Goal: Task Accomplishment & Management: Use online tool/utility

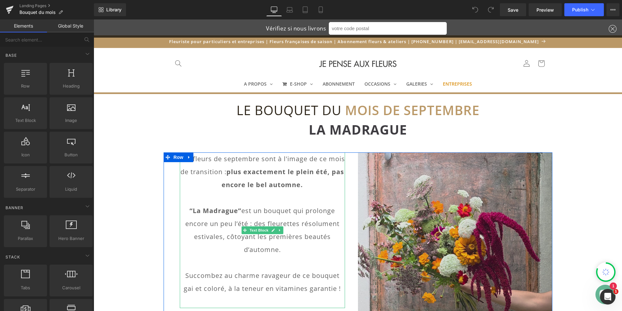
drag, startPoint x: 263, startPoint y: 178, endPoint x: 202, endPoint y: 168, distance: 62.1
click at [263, 178] on p "Les fleurs de septembre sont à l'image de ce mois de transition : plus exacteme…" at bounding box center [262, 171] width 165 height 39
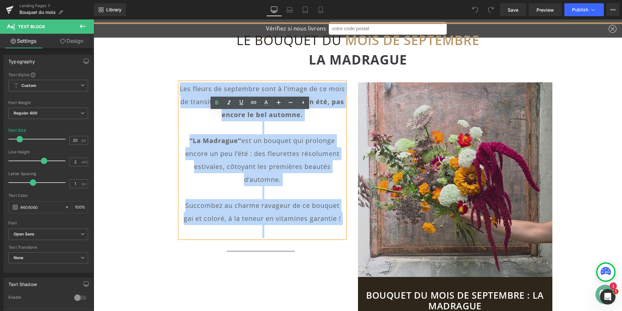
scroll to position [72, 0]
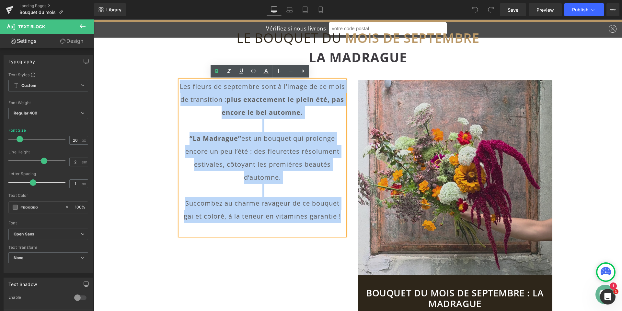
drag, startPoint x: 187, startPoint y: 160, endPoint x: 342, endPoint y: 216, distance: 165.0
click at [342, 216] on div "Les fleurs de septembre sont à l'image de ce mois de transition : plus exacteme…" at bounding box center [262, 158] width 165 height 156
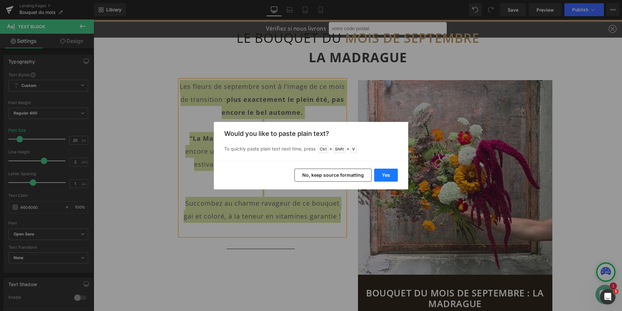
click at [381, 176] on button "Yes" at bounding box center [386, 175] width 24 height 13
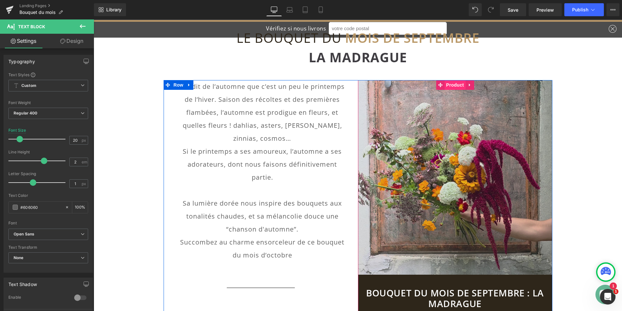
click at [456, 87] on span "Product" at bounding box center [455, 85] width 21 height 10
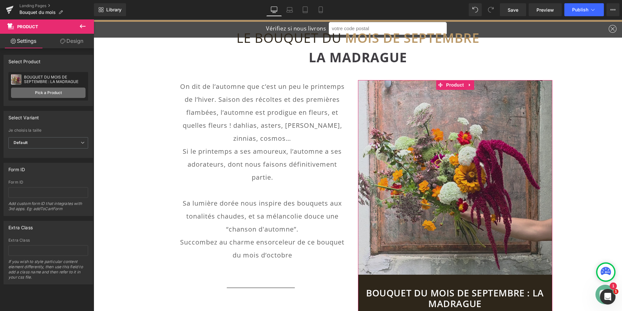
click at [48, 95] on link "Pick a Product" at bounding box center [48, 93] width 75 height 10
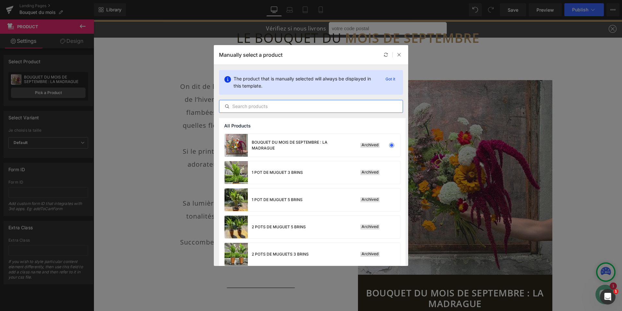
click at [340, 109] on input "text" at bounding box center [310, 106] width 183 height 8
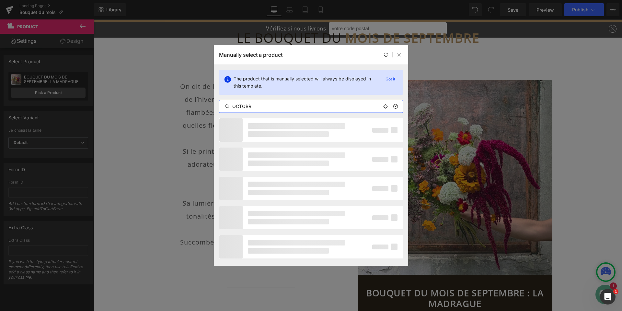
type input "OCTOBRE"
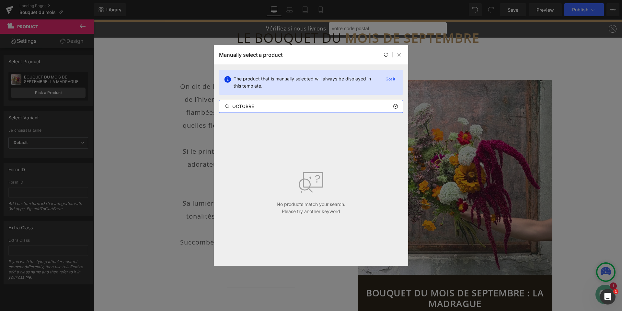
drag, startPoint x: 272, startPoint y: 107, endPoint x: 220, endPoint y: 102, distance: 52.4
click at [220, 102] on div "OCTOBRE" at bounding box center [311, 106] width 184 height 13
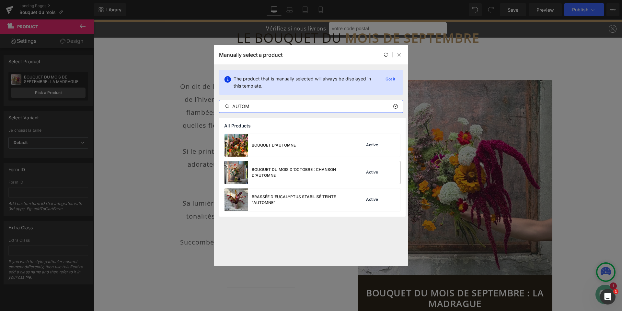
type input "AUTOM"
click at [284, 171] on div "BOUQUET DU MOIS D'OCTOBRE : CHANSON D'AUTOMNE" at bounding box center [300, 173] width 97 height 12
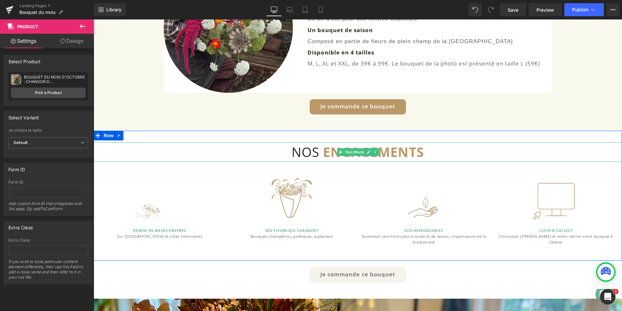
scroll to position [494, 0]
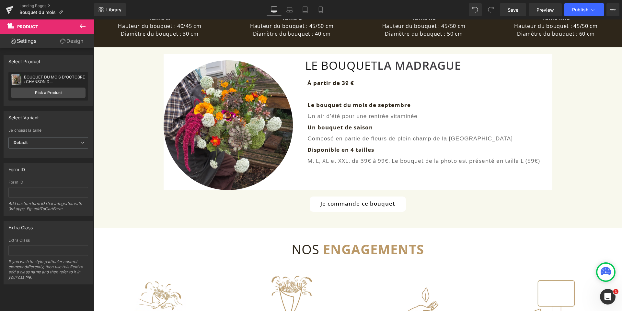
click at [230, 123] on div "Image" at bounding box center [229, 125] width 130 height 130
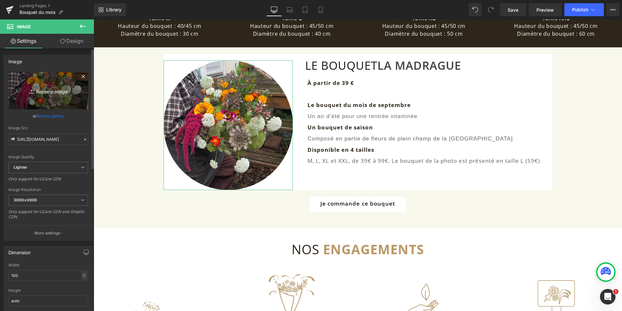
click at [54, 92] on icon "Replace Image" at bounding box center [48, 91] width 52 height 8
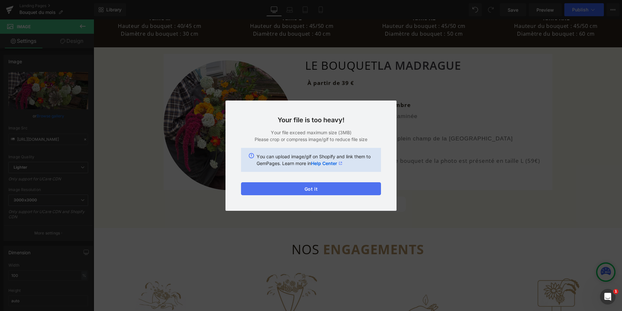
click at [309, 189] on button "Got it" at bounding box center [311, 188] width 140 height 13
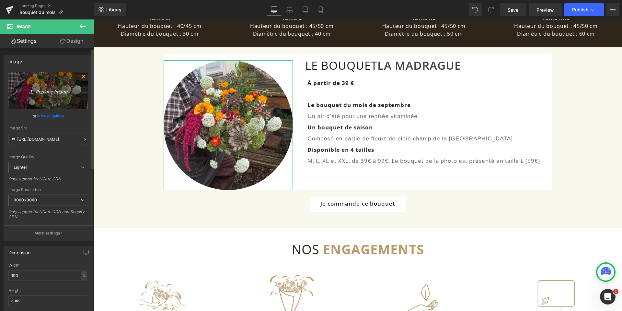
click at [51, 95] on link "Replace Image" at bounding box center [48, 90] width 80 height 37
type input "C:\fakepath\BDM Octobre.png"
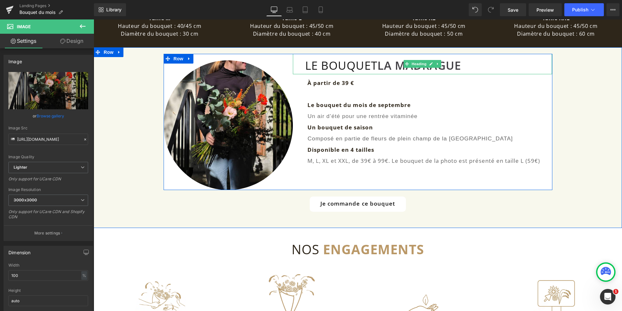
click at [386, 67] on font "LA MADRAGUE" at bounding box center [420, 65] width 84 height 15
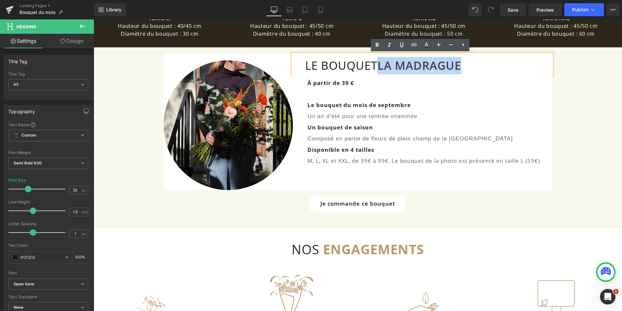
drag, startPoint x: 382, startPoint y: 67, endPoint x: 460, endPoint y: 65, distance: 78.8
click at [460, 65] on font "LA MADRAGUE" at bounding box center [420, 65] width 84 height 15
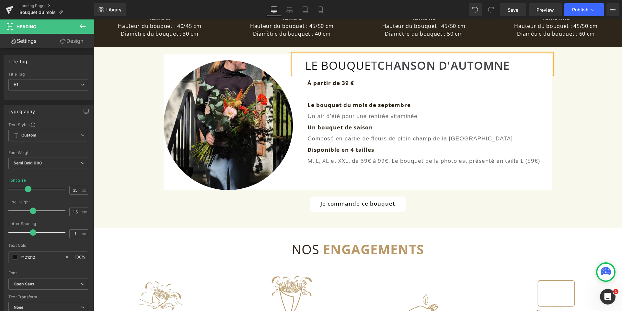
click at [570, 78] on div "Image LE BOUQUET CHANSON D'AUTOMNE Heading À partir de 39 € Le bouquet du mois …" at bounding box center [358, 134] width 529 height 174
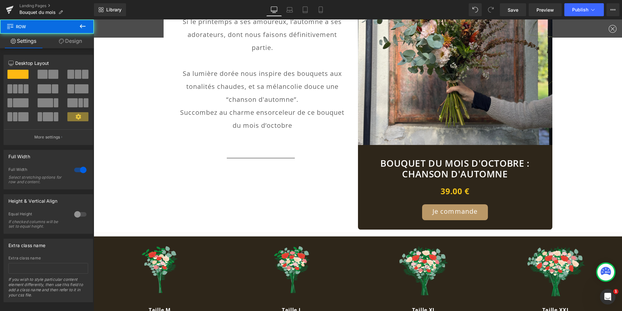
scroll to position [0, 0]
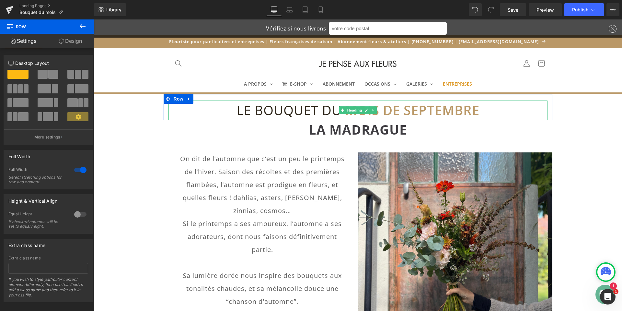
click at [416, 111] on font "MOIS DE SEPTEMBRE" at bounding box center [412, 110] width 135 height 18
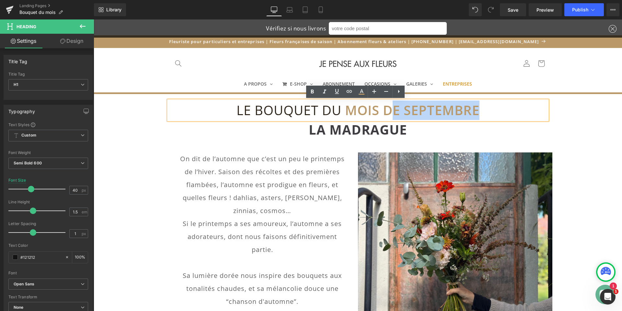
drag, startPoint x: 393, startPoint y: 110, endPoint x: 476, endPoint y: 110, distance: 83.3
click at [476, 110] on font "MOIS DE SEPTEMBRE" at bounding box center [412, 110] width 135 height 18
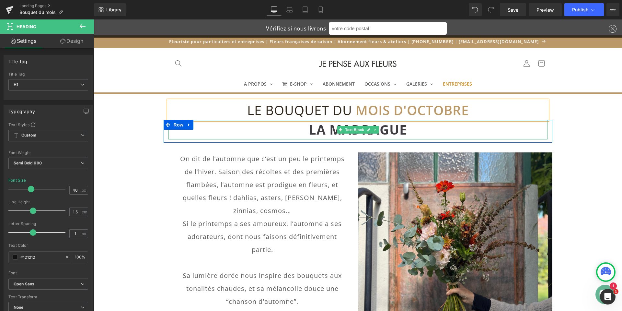
click at [322, 128] on font "LA MADRAGUE" at bounding box center [358, 130] width 98 height 18
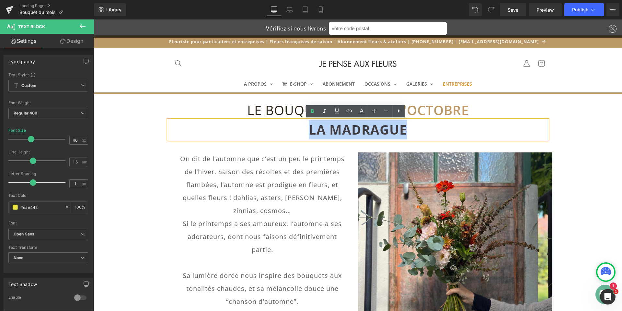
drag, startPoint x: 308, startPoint y: 130, endPoint x: 402, endPoint y: 129, distance: 94.3
click at [402, 129] on font "LA MADRAGUE" at bounding box center [358, 130] width 98 height 18
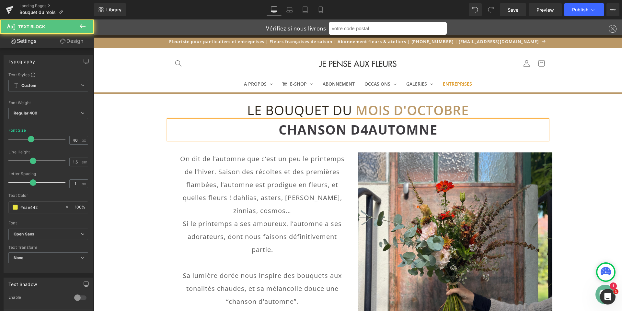
click at [367, 130] on font "CHANSON D4AUTOMNE" at bounding box center [358, 130] width 159 height 18
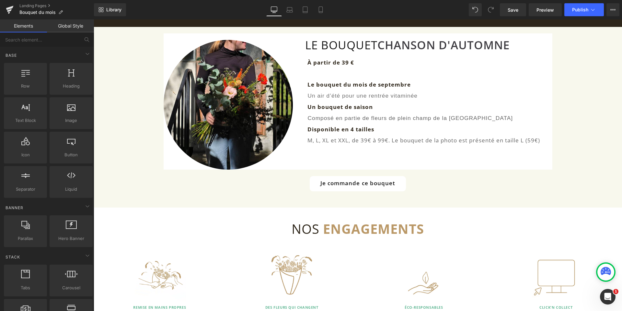
scroll to position [519, 0]
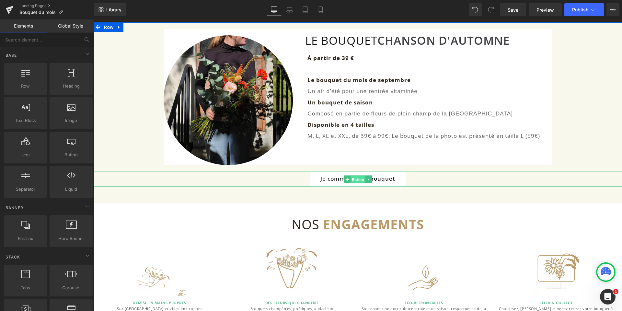
click at [354, 177] on span "Button" at bounding box center [358, 179] width 15 height 8
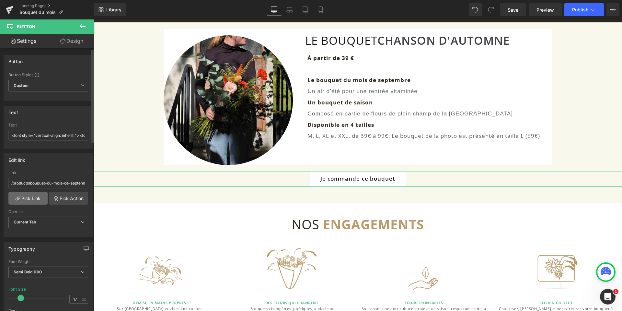
click at [25, 202] on link "Pick Link" at bounding box center [27, 198] width 39 height 13
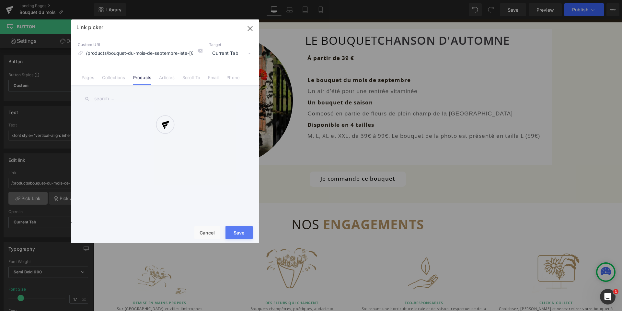
scroll to position [0, 4]
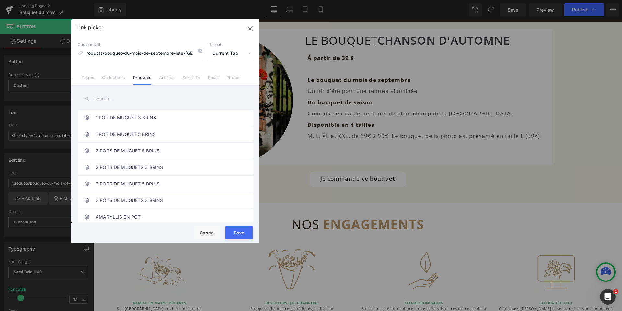
click at [136, 78] on link "Products" at bounding box center [142, 80] width 18 height 10
click at [136, 102] on input "text" at bounding box center [165, 98] width 175 height 15
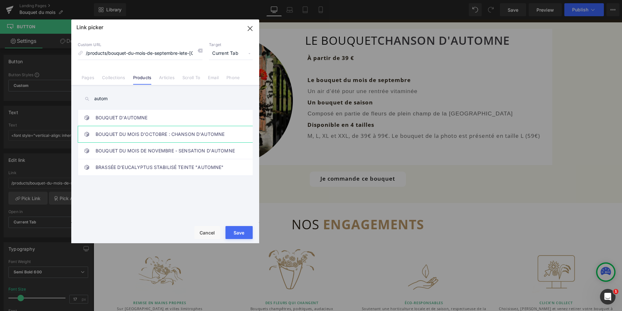
type input "autom"
click at [154, 136] on link "BOUQUET DU MOIS D'OCTOBRE : CHANSON D'AUTOMNE" at bounding box center [167, 134] width 143 height 16
drag, startPoint x: 242, startPoint y: 234, endPoint x: 357, endPoint y: 202, distance: 118.5
click at [242, 234] on button "Save" at bounding box center [239, 232] width 27 height 13
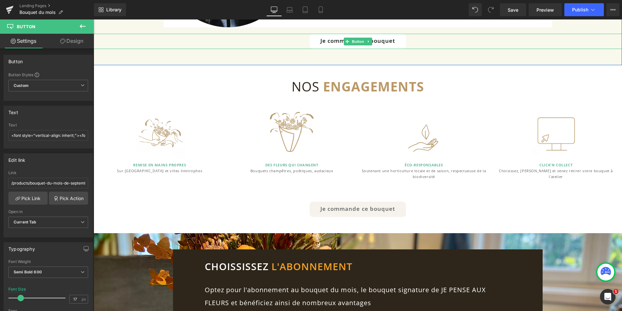
scroll to position [681, 0]
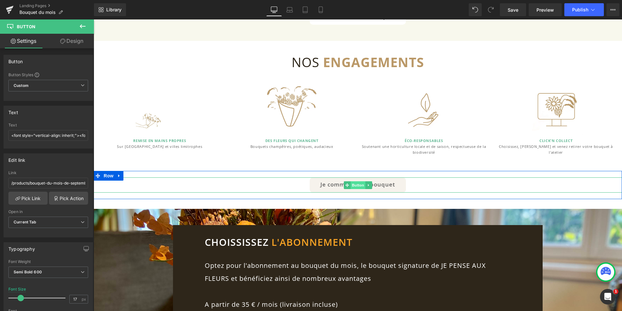
click at [359, 184] on span "Button" at bounding box center [358, 185] width 15 height 8
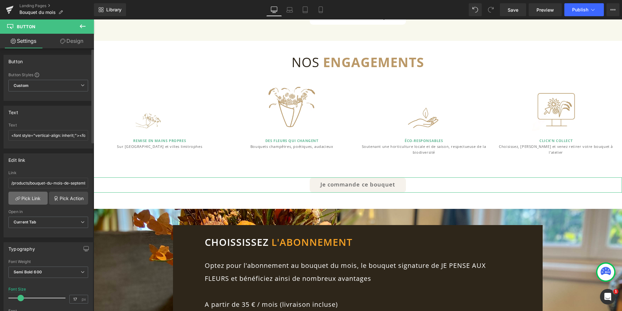
click at [23, 195] on link "Pick Link" at bounding box center [27, 198] width 39 height 13
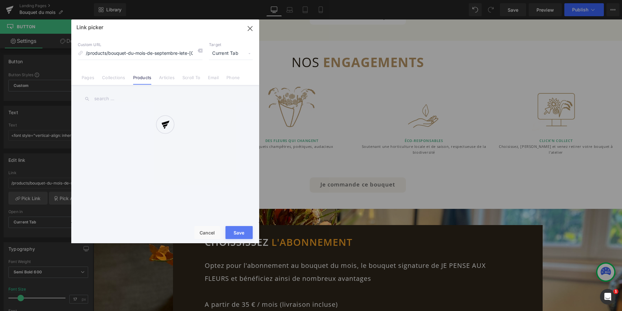
scroll to position [0, 4]
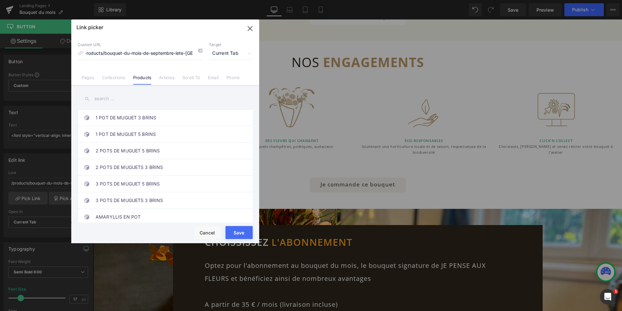
click at [148, 100] on input "text" at bounding box center [165, 98] width 175 height 15
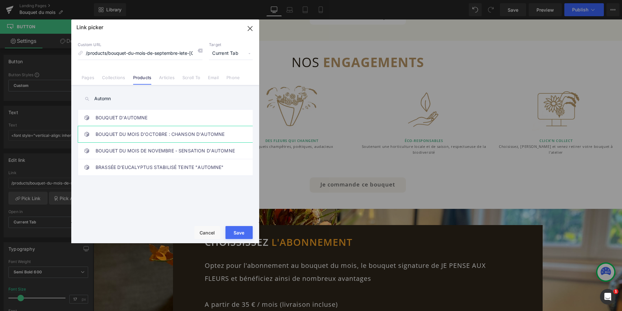
type input "Automn"
click at [162, 135] on link "BOUQUET DU MOIS D'OCTOBRE : CHANSON D'AUTOMNE" at bounding box center [167, 134] width 143 height 16
click at [244, 234] on button "Save" at bounding box center [239, 232] width 27 height 13
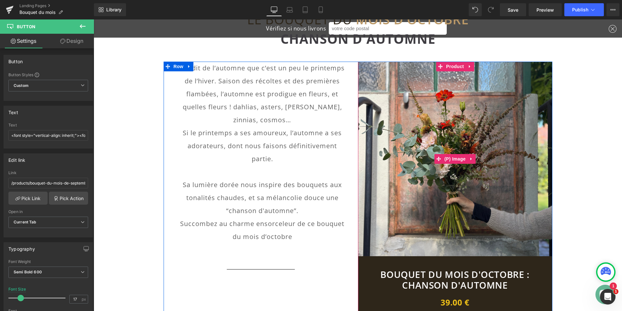
scroll to position [97, 0]
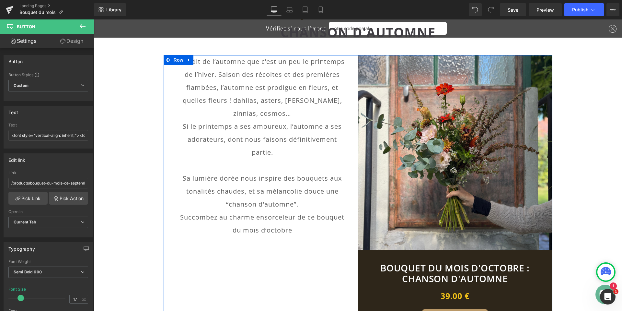
click at [318, 100] on p "On dit de l’automne que c’est un peu le printemps de l’hiver. Saison des récolt…" at bounding box center [262, 87] width 165 height 65
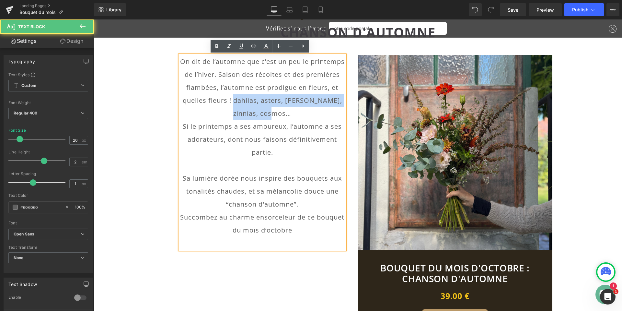
drag, startPoint x: 277, startPoint y: 101, endPoint x: 313, endPoint y: 114, distance: 38.4
click at [313, 114] on p "On dit de l’automne que c’est un peu le printemps de l’hiver. Saison des récolt…" at bounding box center [262, 87] width 165 height 65
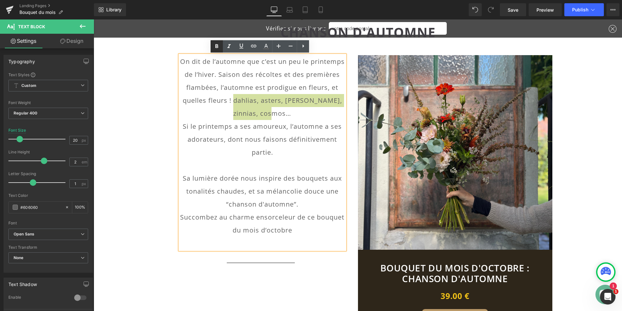
click at [217, 45] on icon at bounding box center [217, 46] width 8 height 8
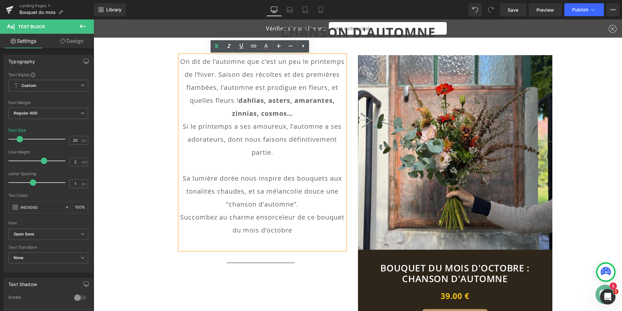
click at [236, 89] on p "On dit de l’automne que c’est un peu le printemps de l’hiver. Saison des récolt…" at bounding box center [262, 87] width 165 height 65
drag, startPoint x: 294, startPoint y: 203, endPoint x: 219, endPoint y: 204, distance: 74.6
click at [219, 204] on p "Sa lumière dorée nous inspire des bouquets aux tonalités chaudes, et sa mélanco…" at bounding box center [262, 191] width 165 height 39
click at [217, 48] on icon at bounding box center [217, 46] width 3 height 4
click at [284, 139] on p "Si le printemps a ses amoureux, l’automne a ses adorateurs, dont nous faisons d…" at bounding box center [262, 139] width 165 height 39
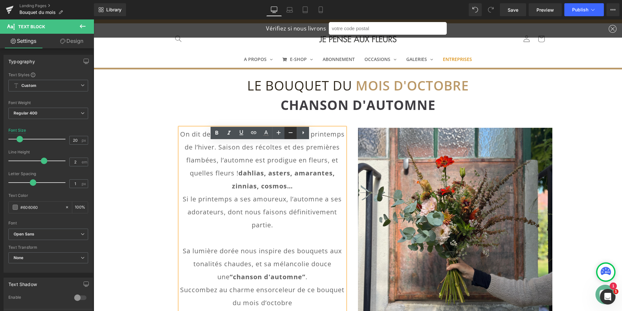
scroll to position [0, 0]
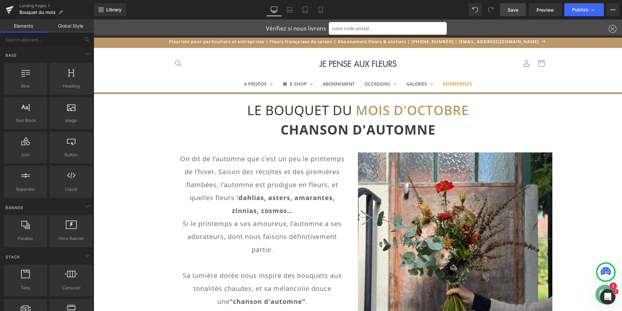
click at [517, 9] on span "Save" at bounding box center [513, 9] width 11 height 7
click at [577, 10] on span "Publish" at bounding box center [580, 9] width 16 height 5
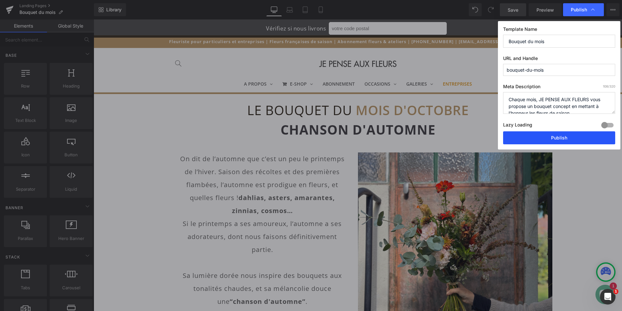
click at [571, 139] on button "Publish" at bounding box center [559, 137] width 112 height 13
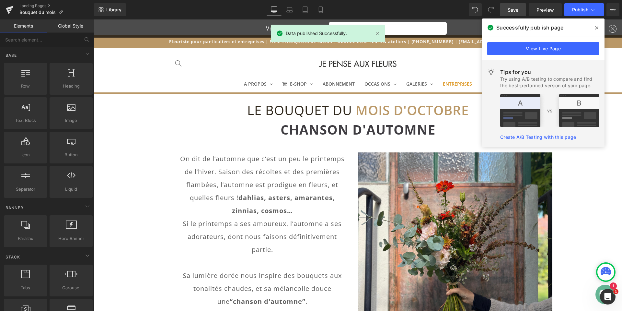
click at [595, 26] on span at bounding box center [597, 28] width 10 height 10
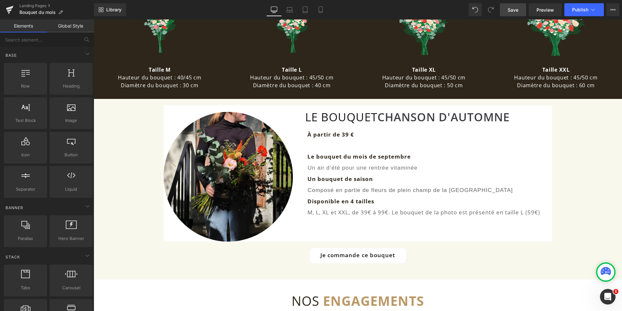
scroll to position [454, 0]
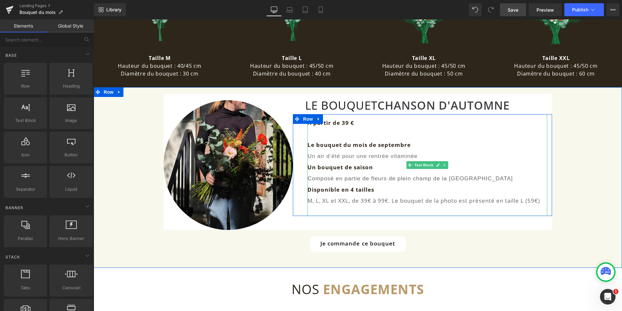
click at [522, 201] on font "M, L, XL et XXL, de 39€ à 99€. Le bouquet de la photo est présenté en taille L …" at bounding box center [424, 200] width 233 height 7
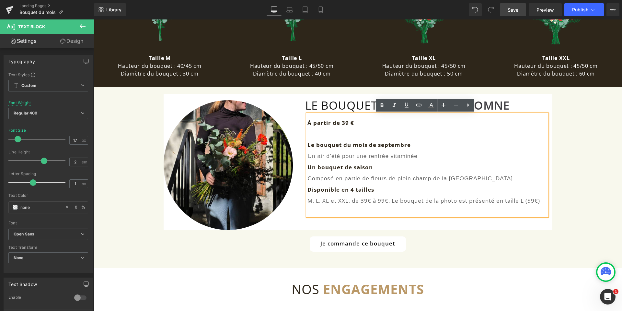
click at [524, 202] on font "M, L, XL et XXL, de 39€ à 99€. Le bouquet de la photo est présenté en taille L …" at bounding box center [424, 200] width 233 height 7
click at [534, 198] on font "M, L, XL et XXL, de 39€ à 99€. Le bouquet de la photo est présenté en taille M …" at bounding box center [425, 200] width 235 height 7
click at [595, 184] on div "Image LE BOUQUET CHANSON D'AUTOMNE Heading À partir de 39 € Le bouquet du mois …" at bounding box center [358, 174] width 529 height 174
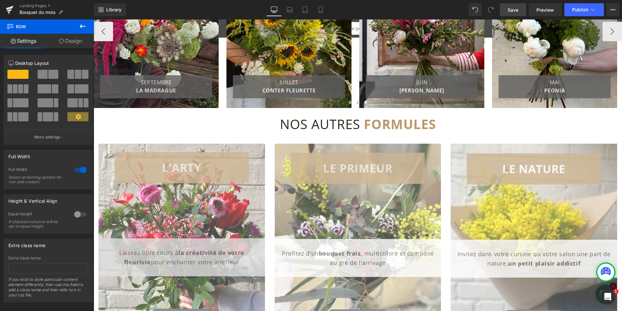
scroll to position [1102, 0]
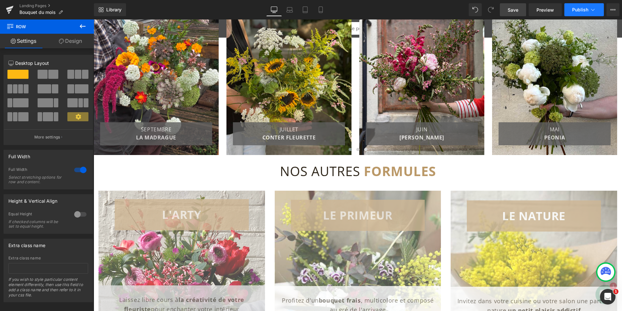
click at [586, 14] on button "Publish" at bounding box center [585, 9] width 40 height 13
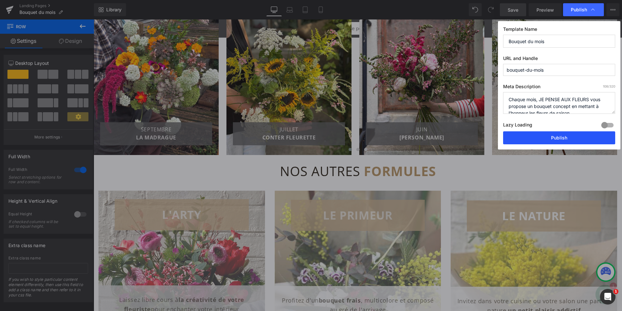
click at [560, 141] on button "Publish" at bounding box center [559, 137] width 112 height 13
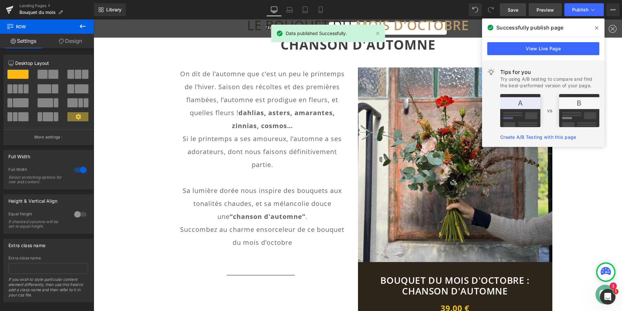
scroll to position [0, 0]
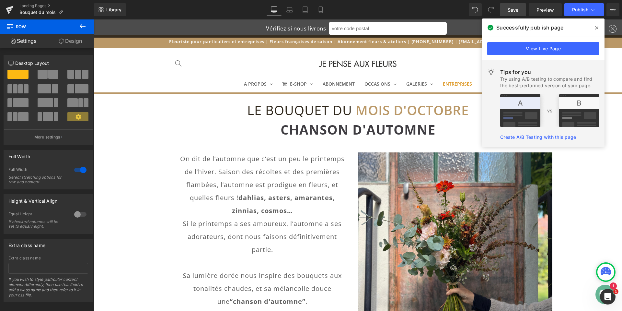
click at [597, 27] on icon at bounding box center [596, 27] width 3 height 5
